Goal: Information Seeking & Learning: Learn about a topic

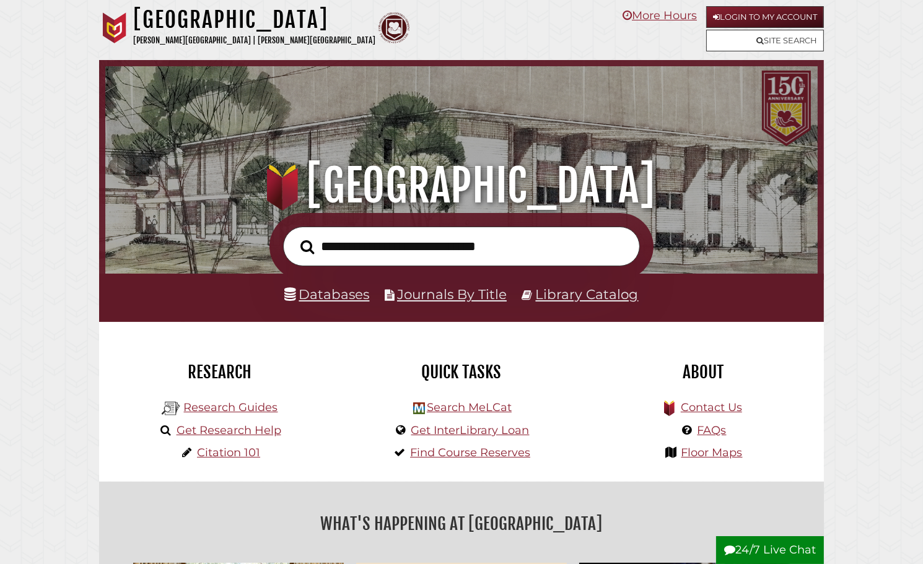
scroll to position [458, 706]
click at [397, 254] on input "text" at bounding box center [461, 247] width 357 height 40
click at [450, 237] on input "text" at bounding box center [461, 247] width 357 height 40
click at [448, 259] on input "text" at bounding box center [461, 247] width 357 height 40
click at [503, 238] on input "text" at bounding box center [461, 247] width 357 height 40
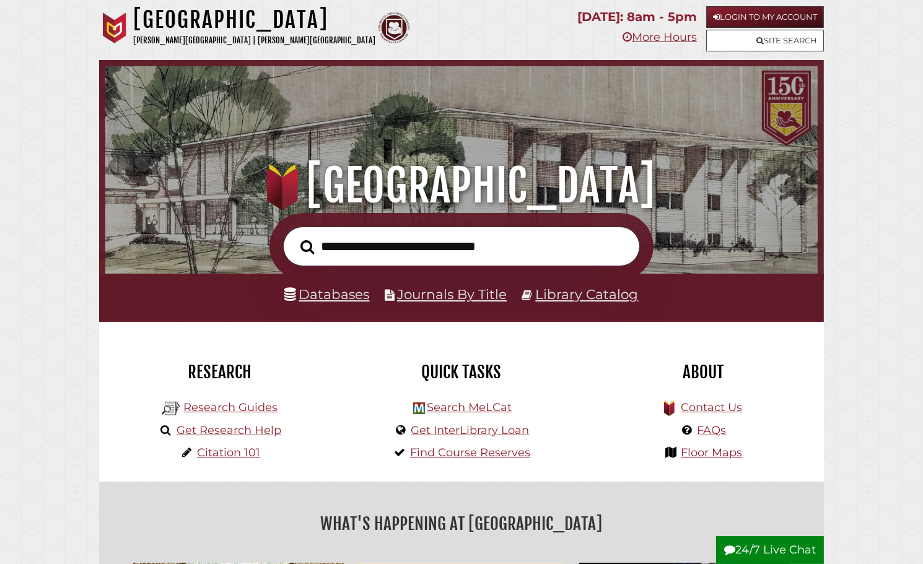
click at [465, 245] on input "text" at bounding box center [461, 247] width 357 height 40
click at [428, 254] on input "text" at bounding box center [461, 247] width 357 height 40
click at [438, 245] on input "text" at bounding box center [461, 247] width 357 height 40
click at [491, 240] on input "text" at bounding box center [461, 247] width 357 height 40
click at [483, 241] on input "text" at bounding box center [461, 247] width 357 height 40
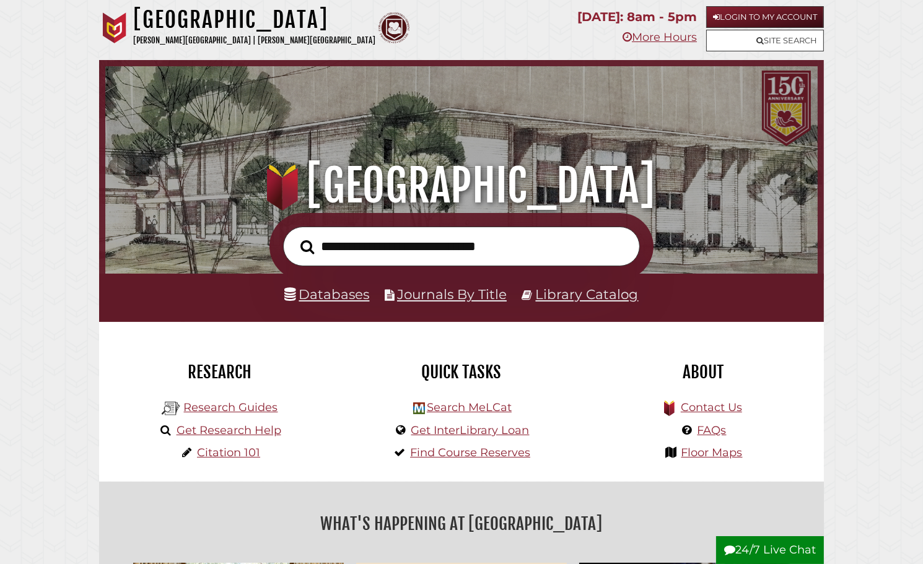
click at [452, 249] on input "text" at bounding box center [461, 247] width 357 height 40
click at [480, 260] on input "text" at bounding box center [461, 247] width 357 height 40
click at [481, 235] on input "text" at bounding box center [461, 247] width 357 height 40
click at [431, 239] on input "text" at bounding box center [461, 247] width 357 height 40
click at [472, 243] on input "text" at bounding box center [461, 247] width 357 height 40
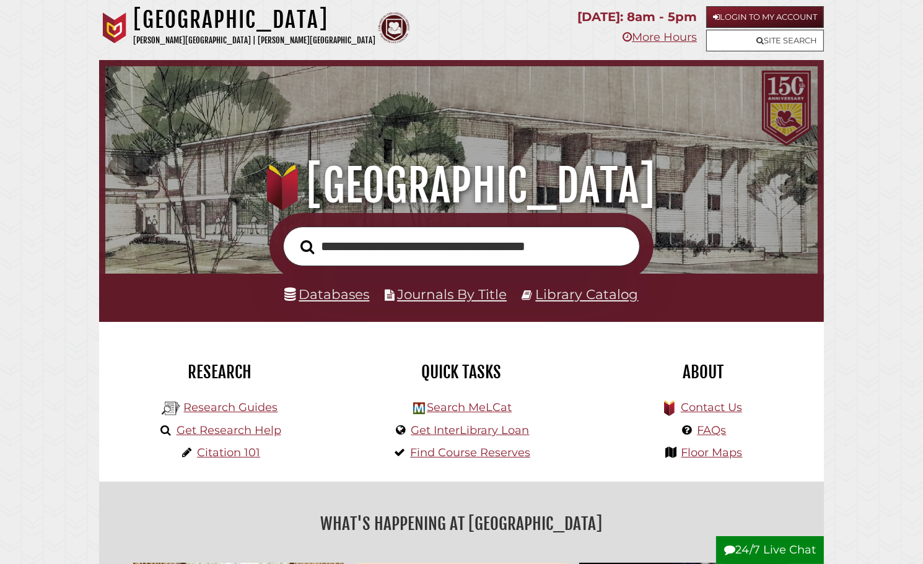
type input "**********"
click at [294, 237] on button "Search" at bounding box center [307, 247] width 26 height 21
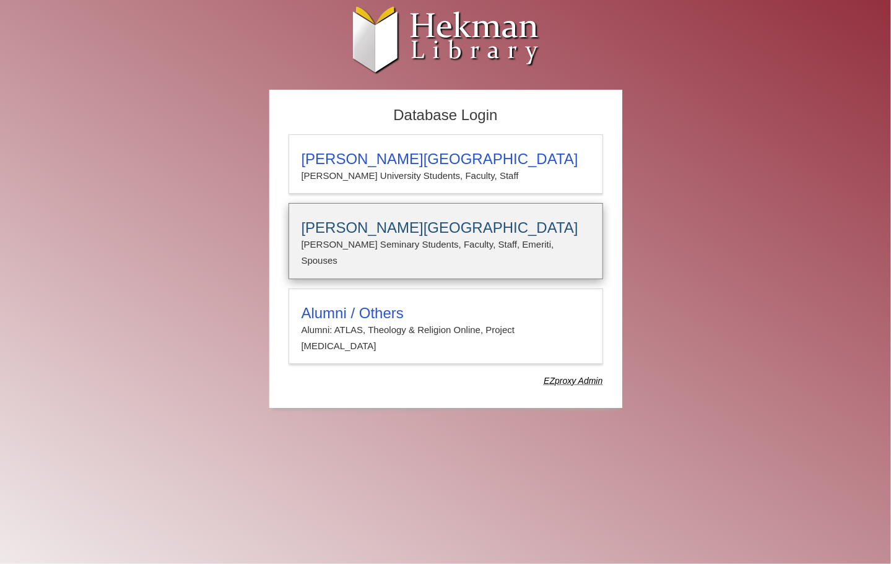
type input "**********"
click at [395, 222] on h3 "Calvin Theological Seminary" at bounding box center [446, 227] width 289 height 17
